Goal: Information Seeking & Learning: Learn about a topic

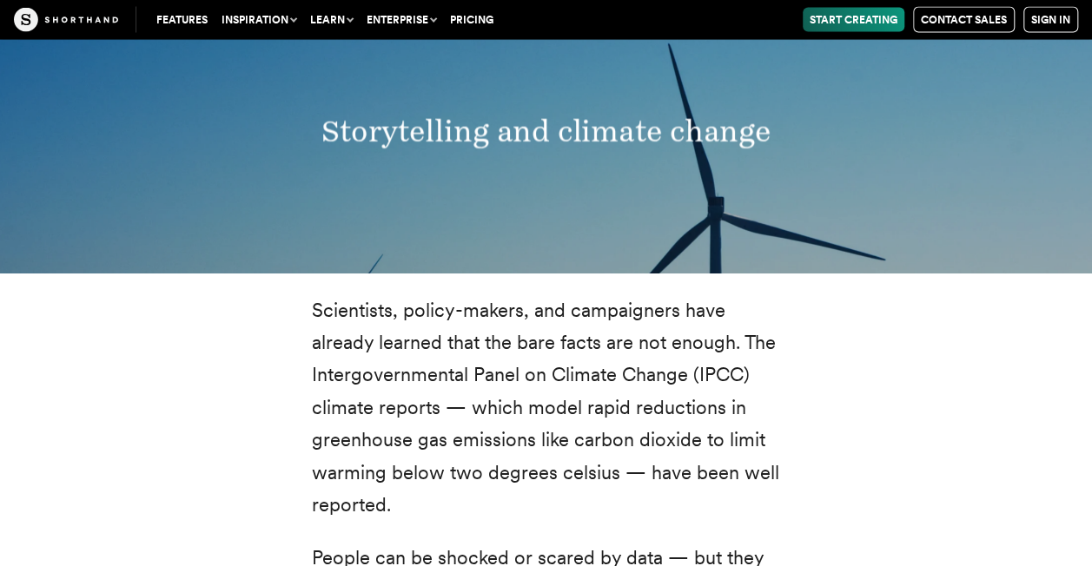
scroll to position [1769, 0]
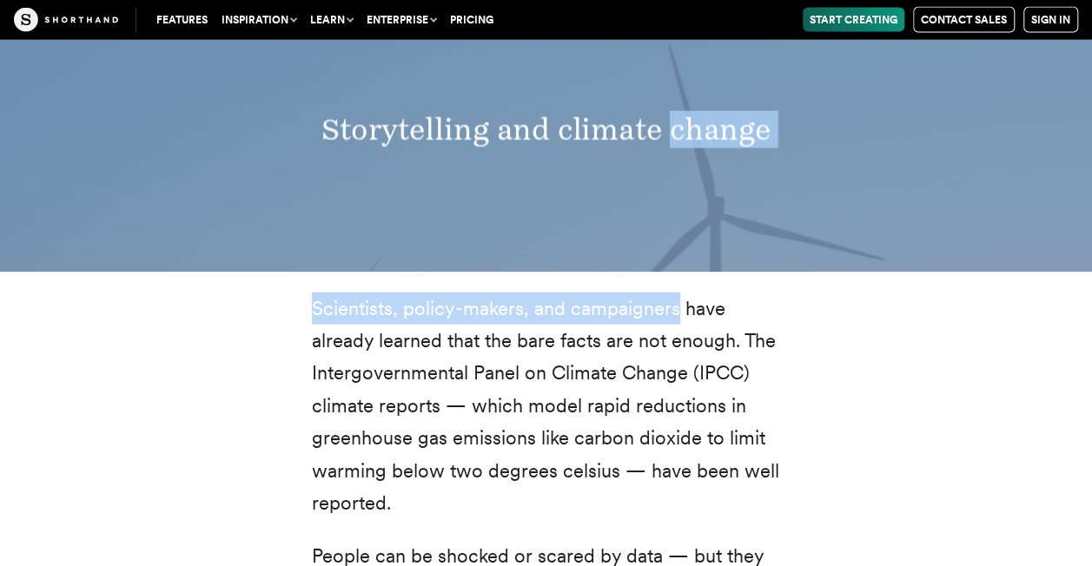
drag, startPoint x: 677, startPoint y: 278, endPoint x: 709, endPoint y: 215, distance: 71.1
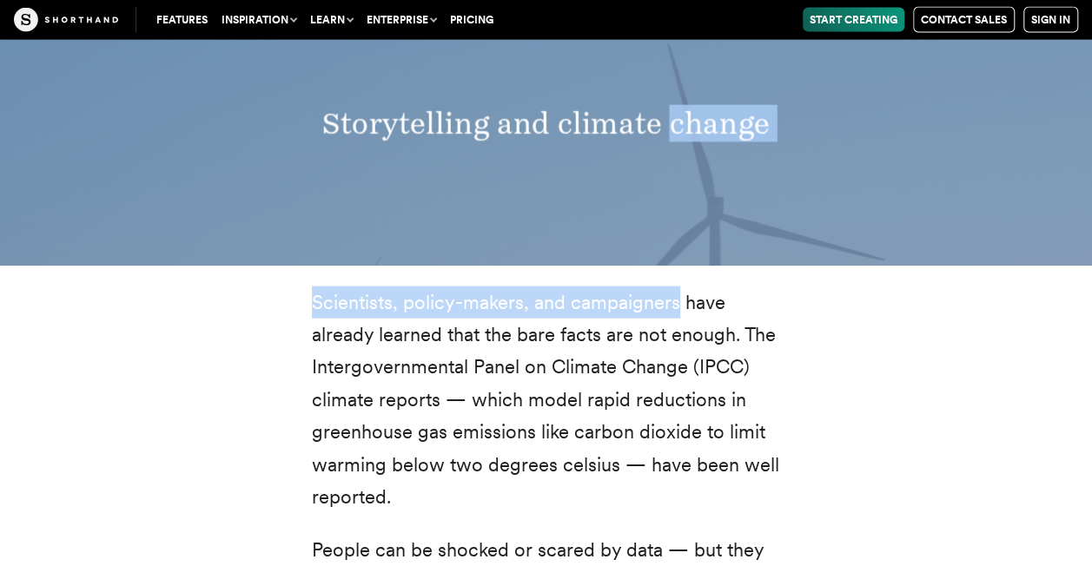
scroll to position [1776, 0]
click at [711, 239] on div "Storytelling and climate change" at bounding box center [546, 123] width 1092 height 283
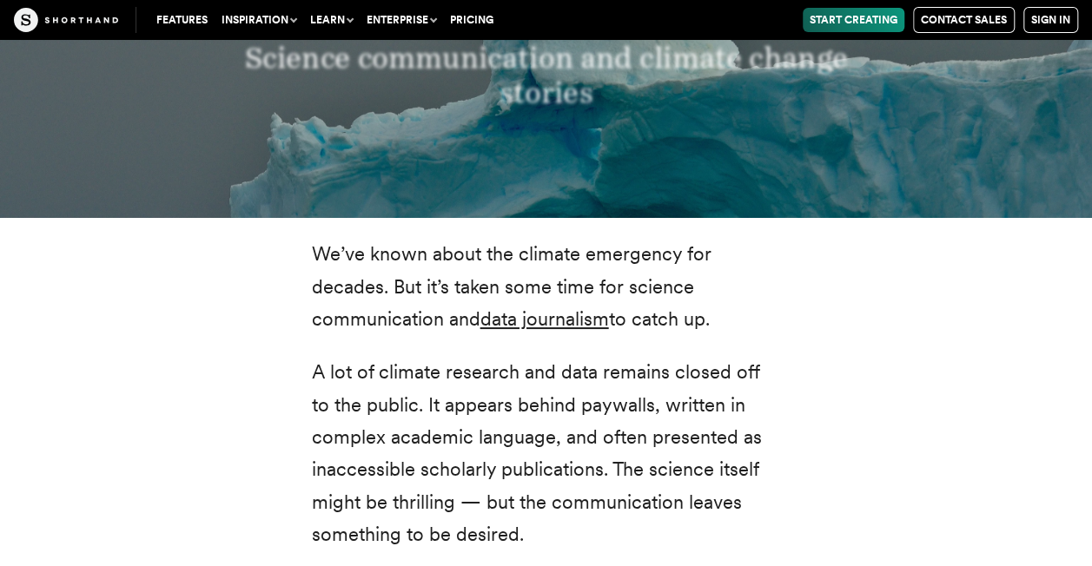
click at [773, 332] on p "We’ve known about the climate emergency for decades. But it’s taken some time f…" at bounding box center [546, 286] width 469 height 97
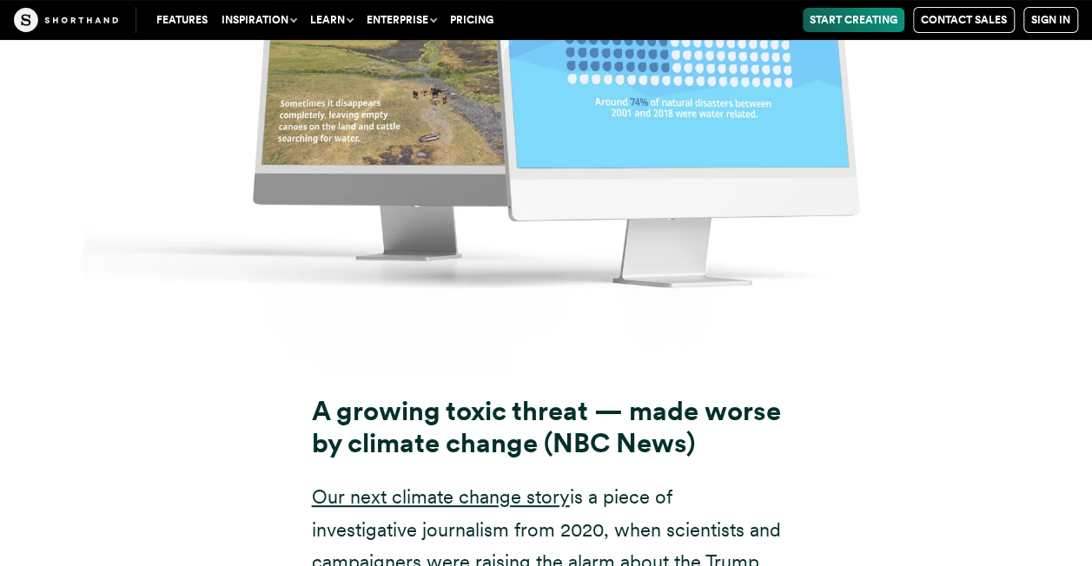
scroll to position [13244, 0]
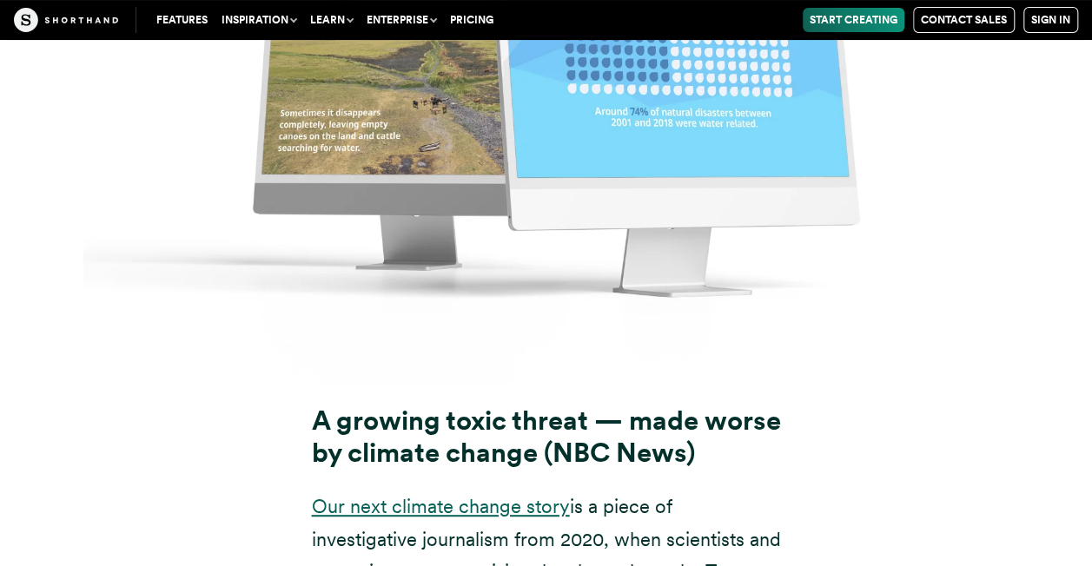
click at [506, 495] on link "Our next climate change story" at bounding box center [441, 506] width 258 height 23
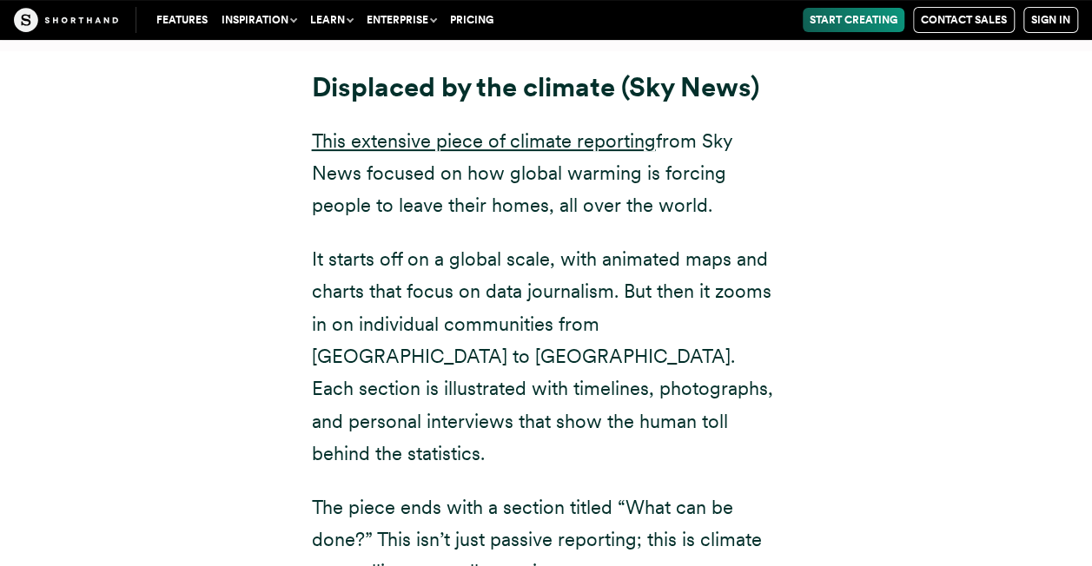
scroll to position [10013, 0]
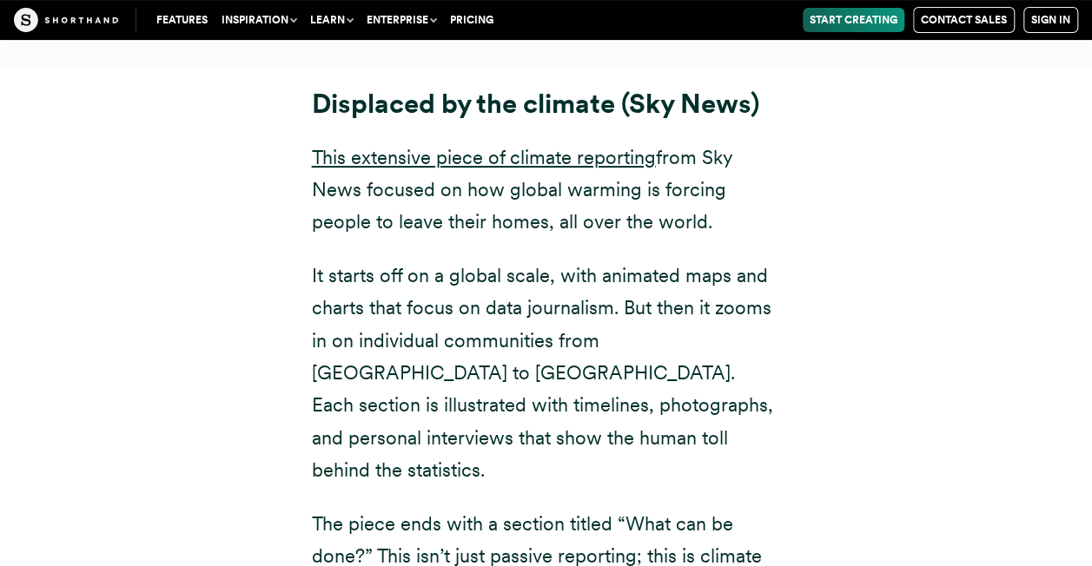
click at [559, 260] on p "It starts off on a global scale, with animated maps and charts that focus on da…" at bounding box center [546, 374] width 469 height 228
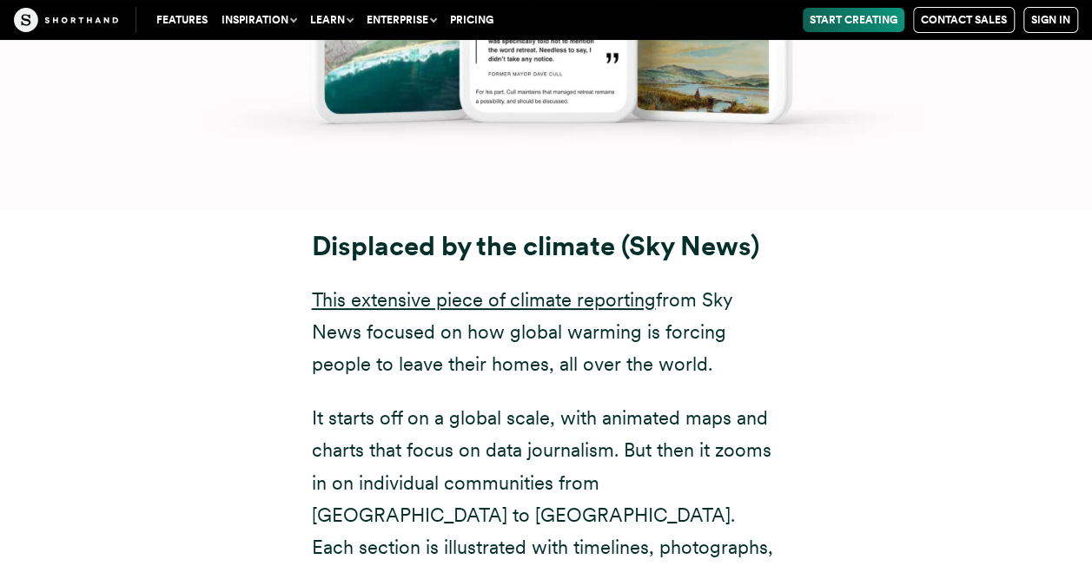
scroll to position [9873, 0]
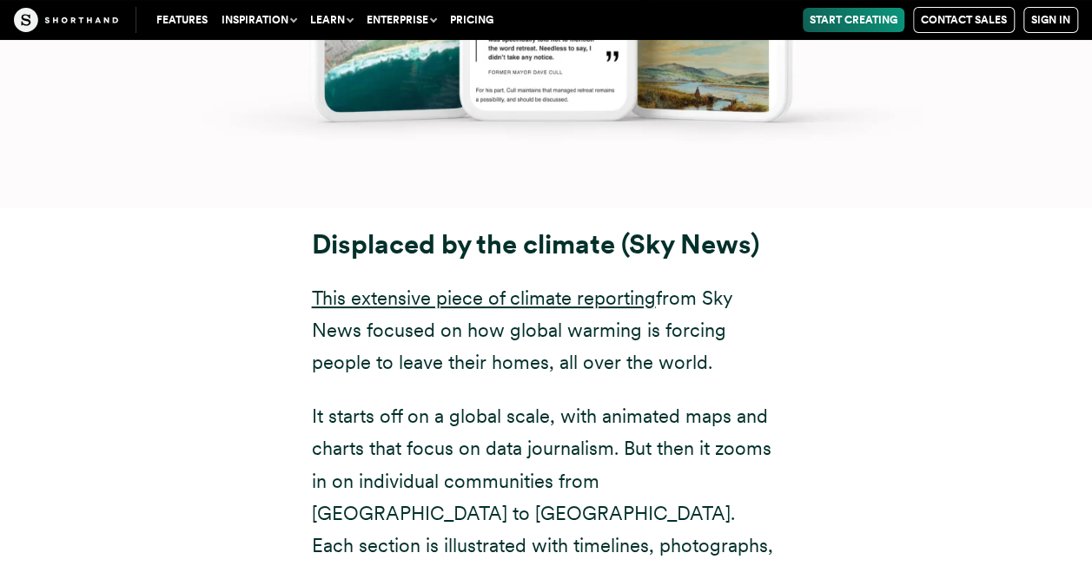
click at [380, 287] on font "from Sky News focused on how global warming is forcing people to leave their ho…" at bounding box center [522, 331] width 420 height 88
drag, startPoint x: 380, startPoint y: 264, endPoint x: 387, endPoint y: 252, distance: 14.0
click at [387, 282] on p "This extensive piece of climate reporting from Sky News focused on how global w…" at bounding box center [546, 330] width 469 height 97
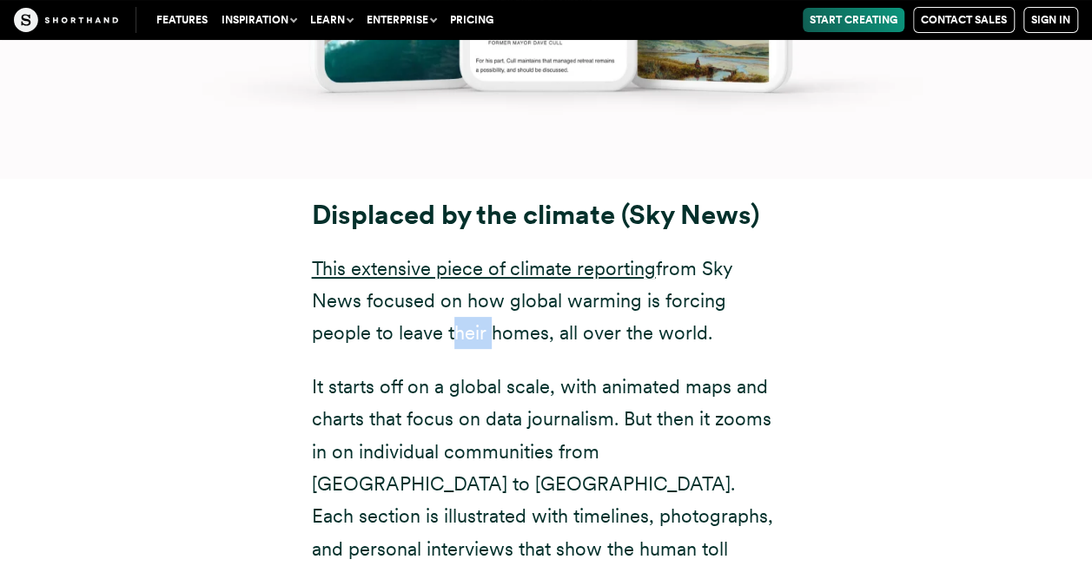
scroll to position [9914, 0]
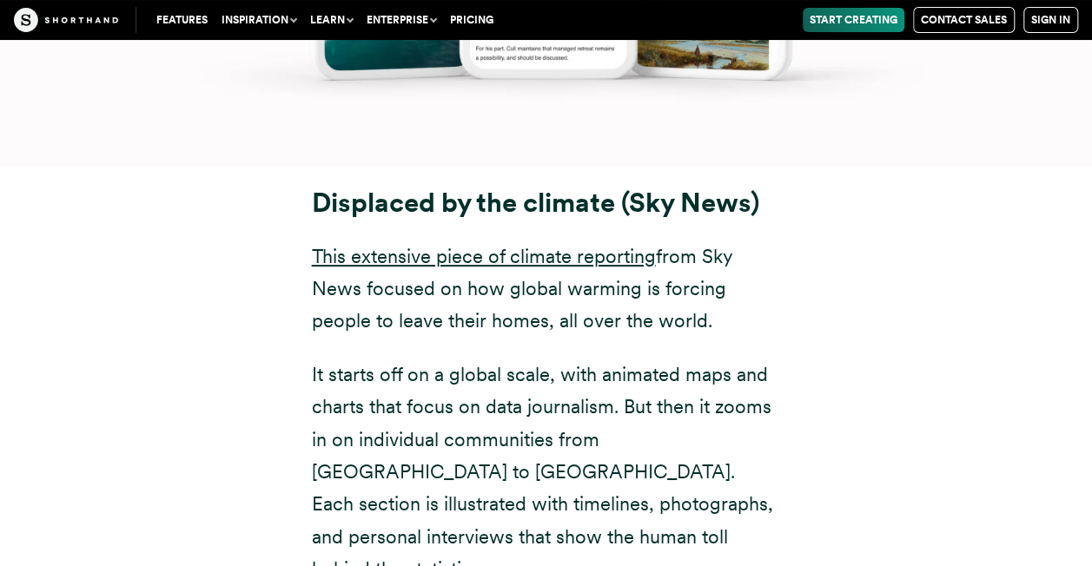
drag, startPoint x: 387, startPoint y: 252, endPoint x: 506, endPoint y: 248, distance: 118.2
click at [506, 248] on div "Displaced by the climate (Sky News) This extensive piece of climate reporting f…" at bounding box center [546, 446] width 469 height 517
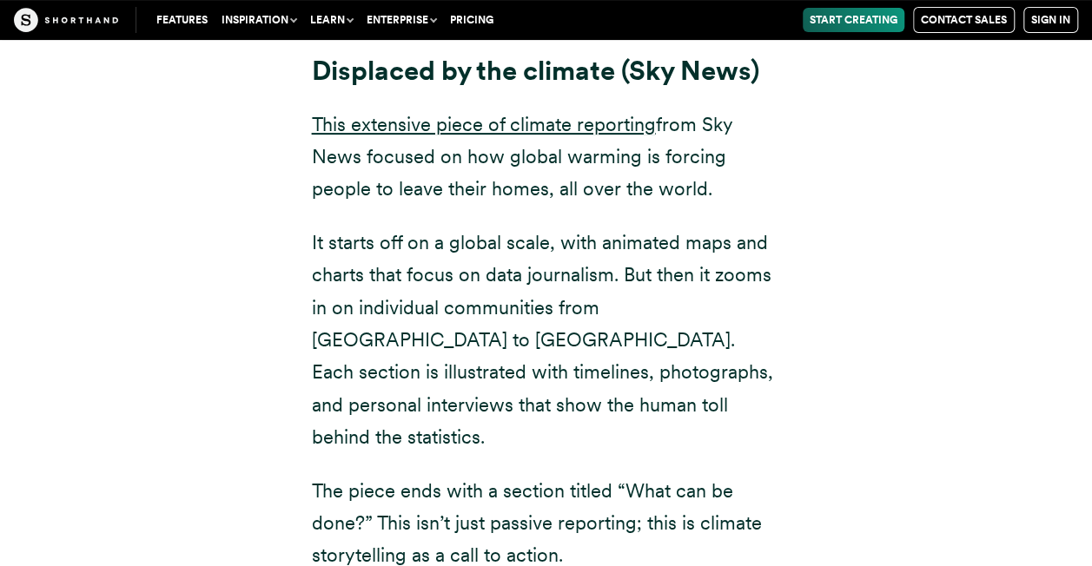
scroll to position [10070, 0]
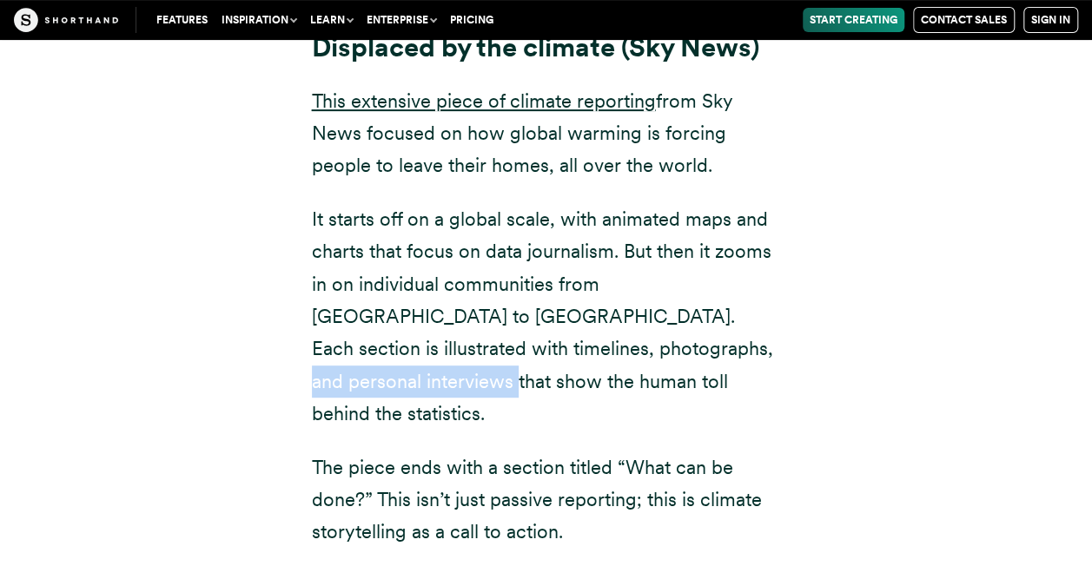
drag, startPoint x: 480, startPoint y: 246, endPoint x: 707, endPoint y: 242, distance: 226.7
click at [707, 242] on p "It starts off on a global scale, with animated maps and charts that focus on da…" at bounding box center [546, 317] width 469 height 228
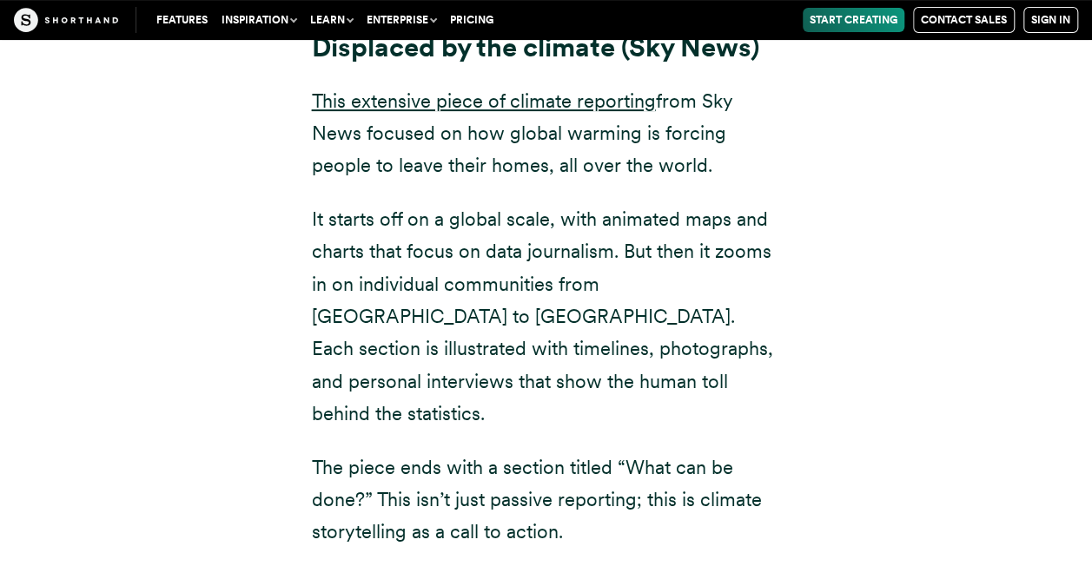
drag, startPoint x: 707, startPoint y: 242, endPoint x: 697, endPoint y: 280, distance: 38.6
click at [697, 280] on p "It starts off on a global scale, with animated maps and charts that focus on da…" at bounding box center [546, 317] width 469 height 228
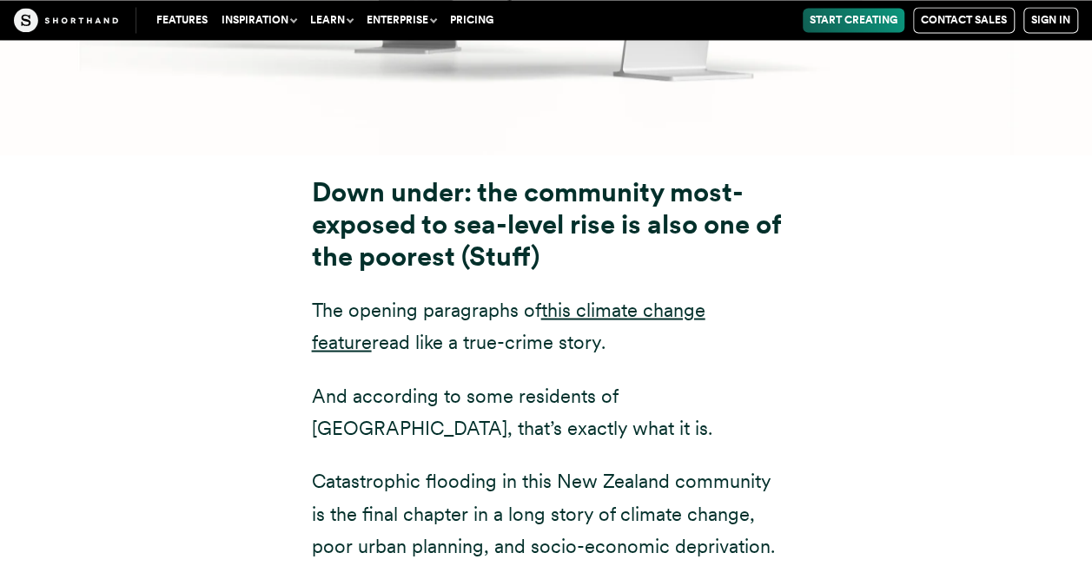
scroll to position [7989, 0]
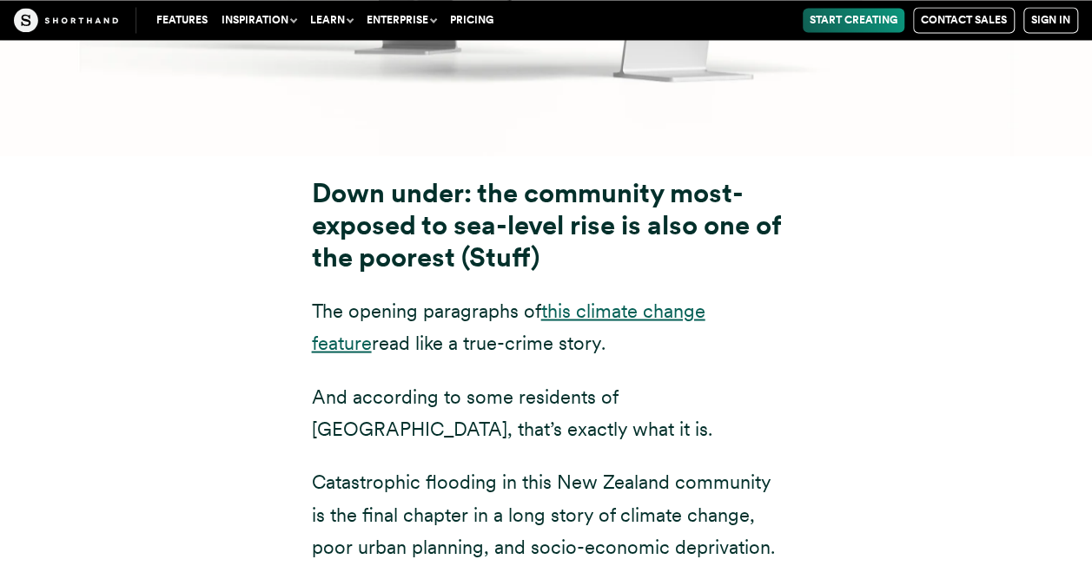
drag, startPoint x: 656, startPoint y: 208, endPoint x: 597, endPoint y: 219, distance: 60.0
click at [597, 299] on link "this climate change feature" at bounding box center [508, 326] width 393 height 55
